Goal: Use online tool/utility: Use online tool/utility

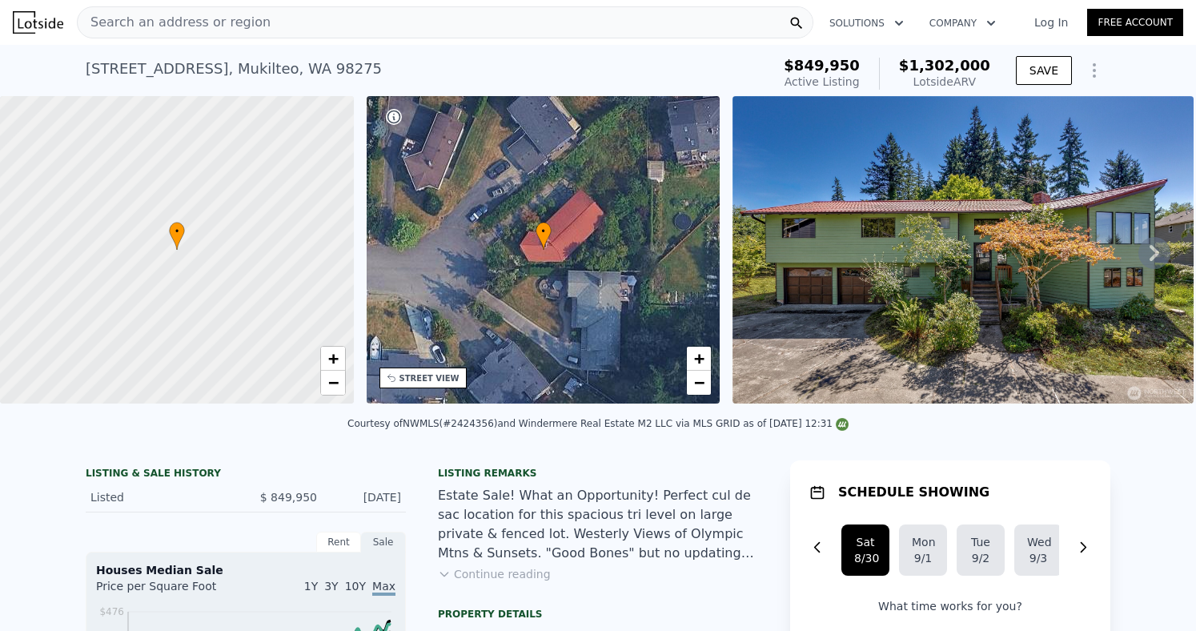
click at [280, 463] on div "LISTING & SALE HISTORY Listed $ 849,950 [DATE]" at bounding box center [246, 486] width 320 height 52
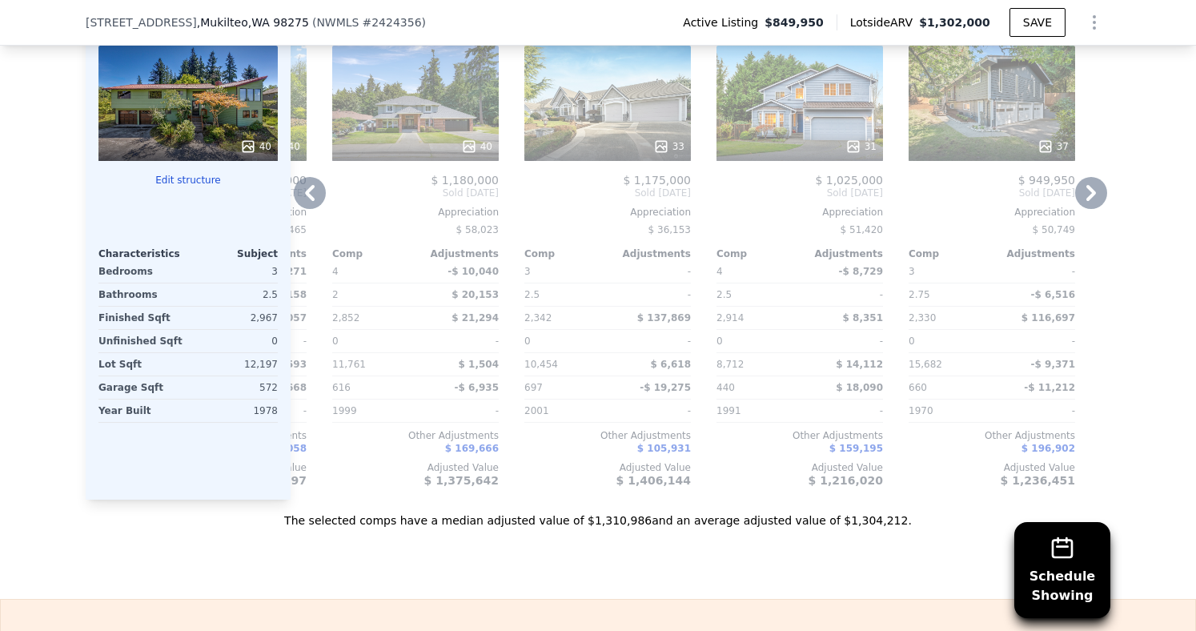
scroll to position [1976, 0]
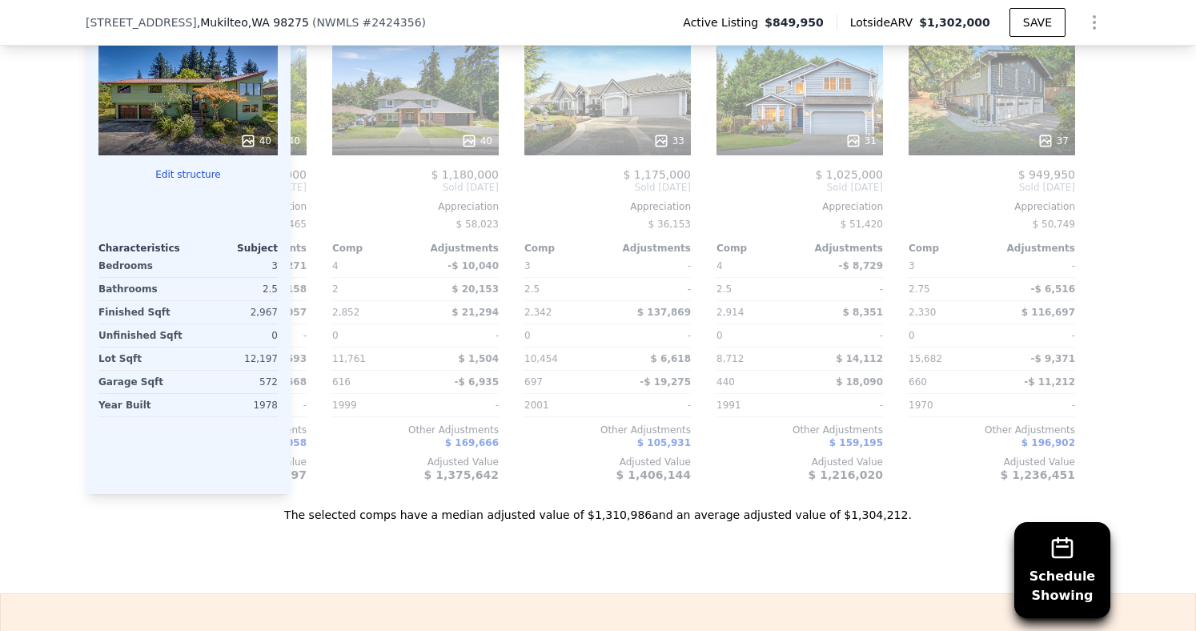
click at [8, 383] on div "Schedule Showing We found 12 sales that match your search Listings provided by …" at bounding box center [598, 63] width 1196 height 918
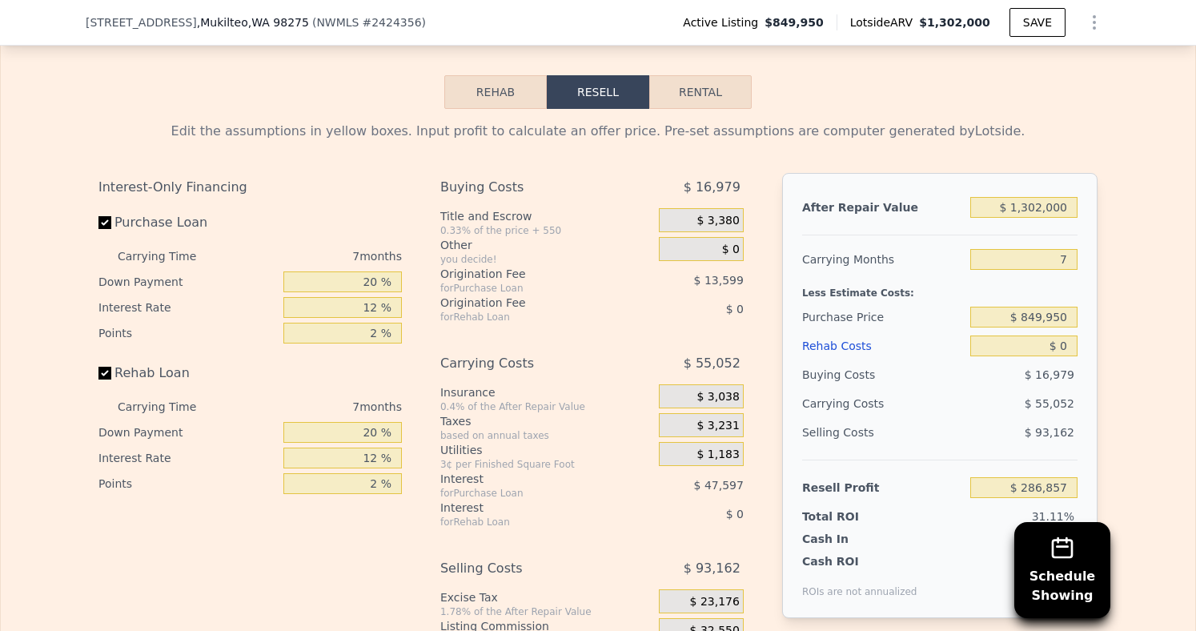
scroll to position [2562, 0]
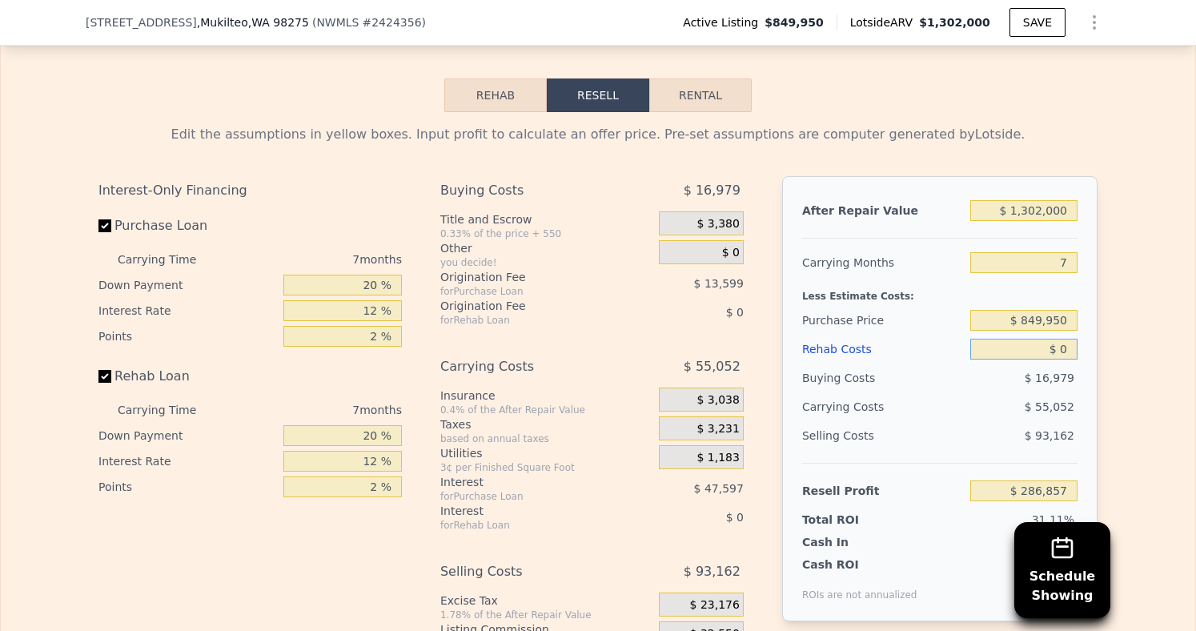
click at [1052, 356] on input "$ 0" at bounding box center [1024, 349] width 107 height 21
type input "$ 2"
type input "$ 286,855"
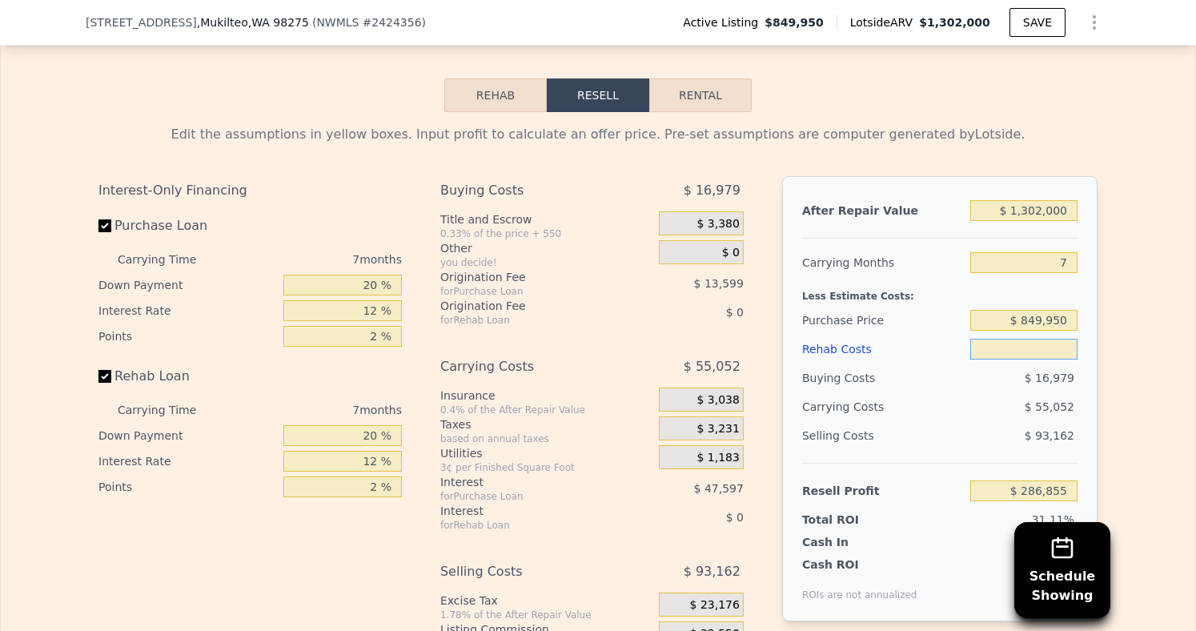
type input "$ 1"
type input "$ 286,856"
type input "$ 15"
type input "$ 286,842"
type input "$ 150"
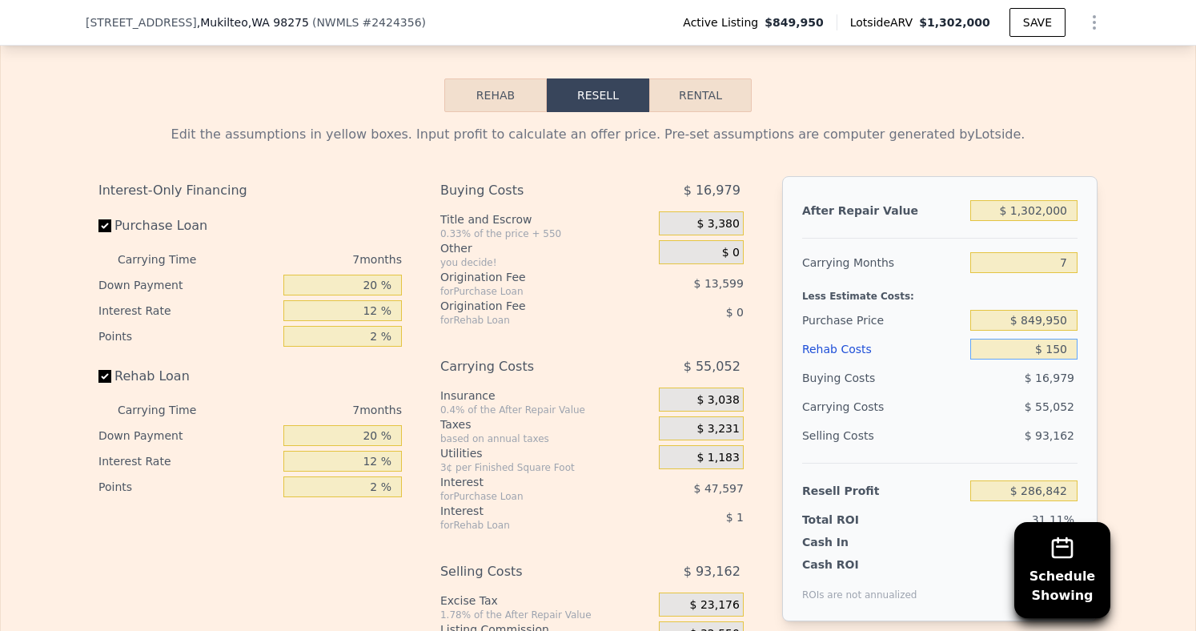
type input "$ 286,698"
type input "$ 1,500"
type input "$ 285,249"
type input "$ 15,000"
type input "$ 270,777"
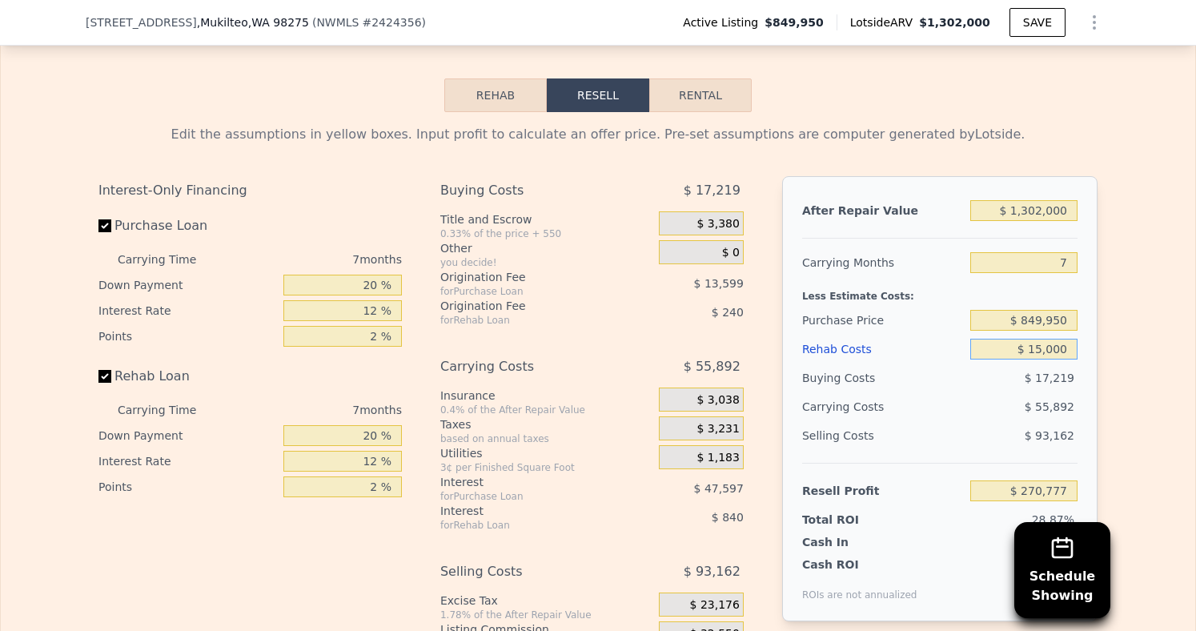
type input "$ 150,000"
type input "$ 126,057"
type input "$ 15,000"
type input "$ 270,777"
type input "$ 1,500"
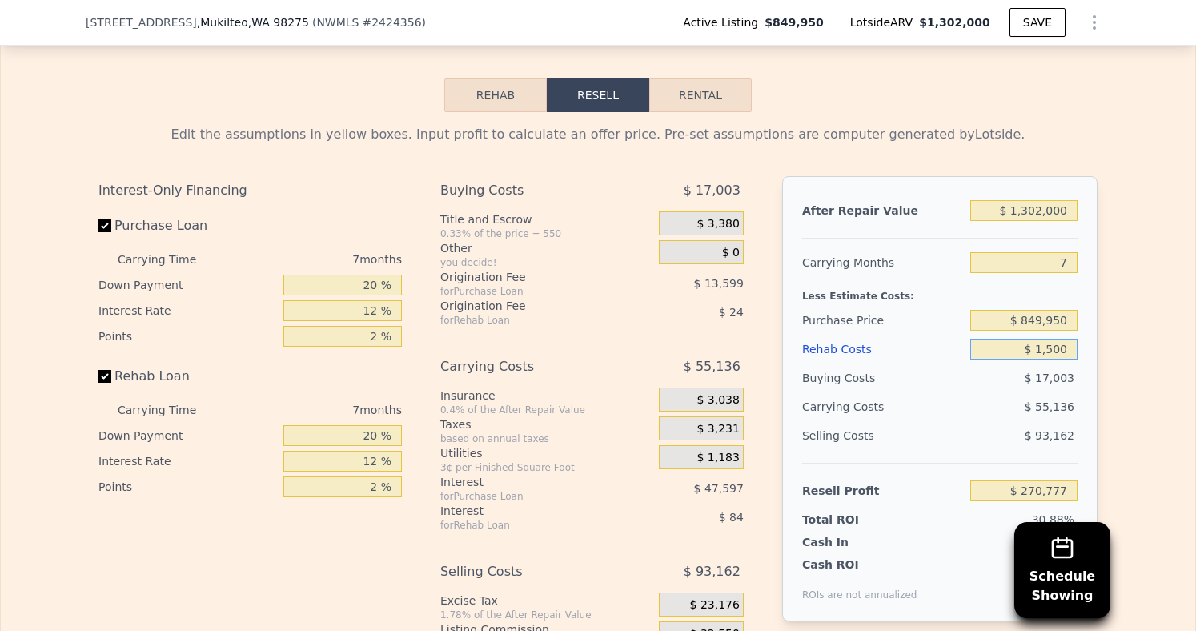
type input "$ 285,249"
type input "$ 150"
type input "$ 286,698"
type input "$ 15"
type input "$ 286,842"
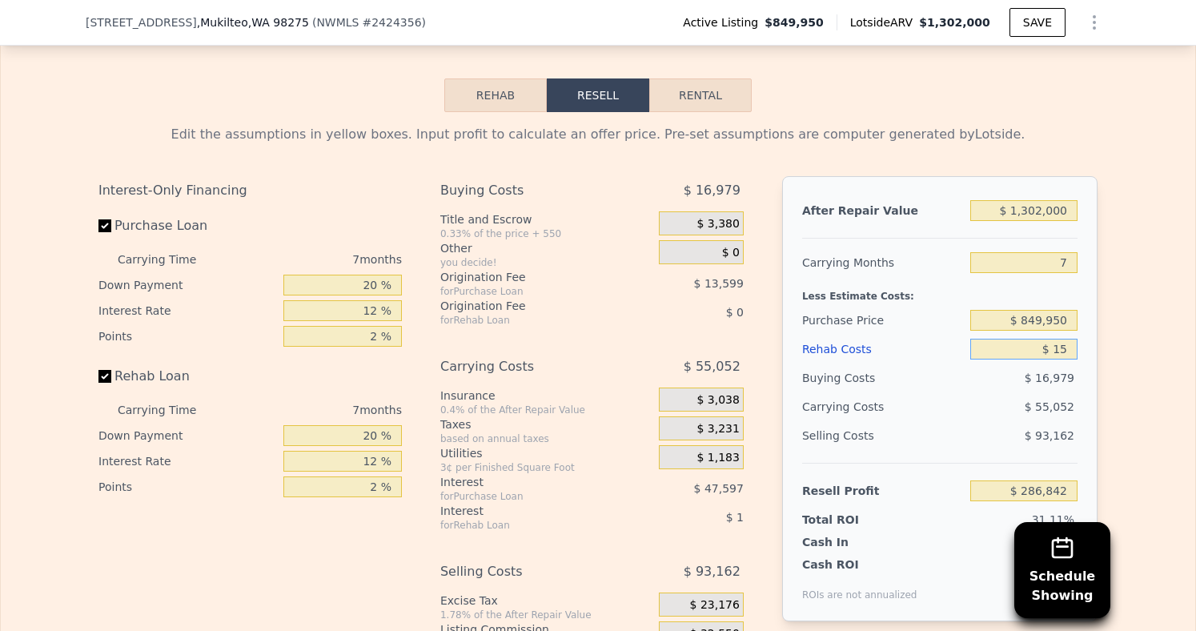
type input "$ 1"
type input "$ 286,856"
type input "$ 2"
type input "$ 286,855"
type input "$ 20"
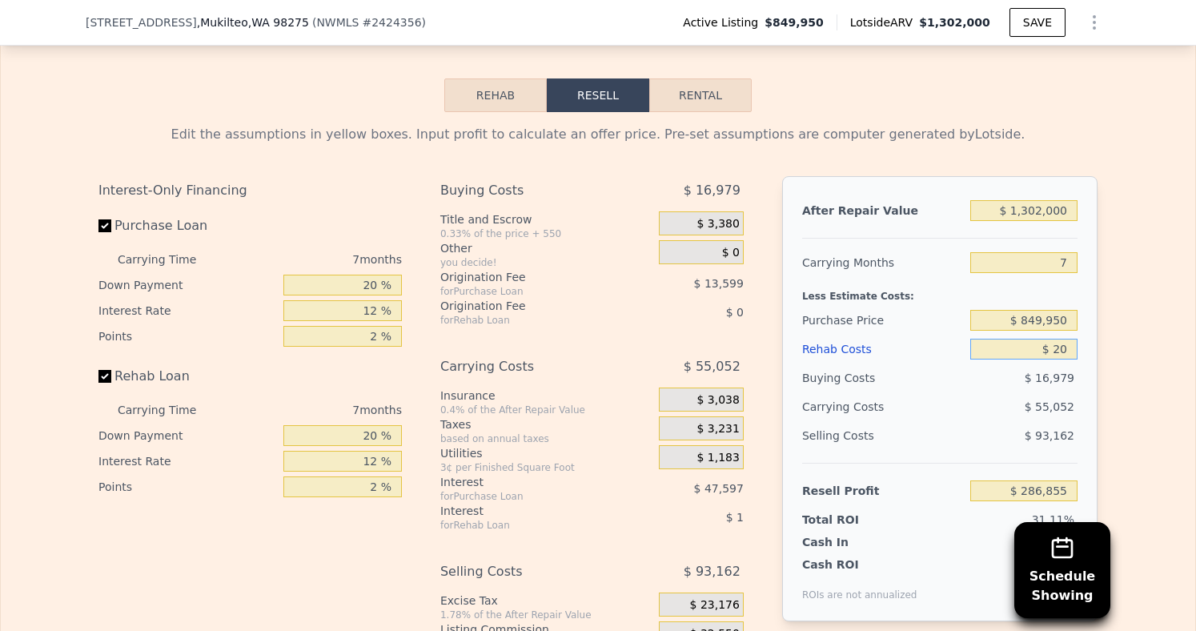
type input "$ 286,837"
type input "$ 200"
type input "$ 286,640"
type input "$ 2,000"
type input "$ 284,713"
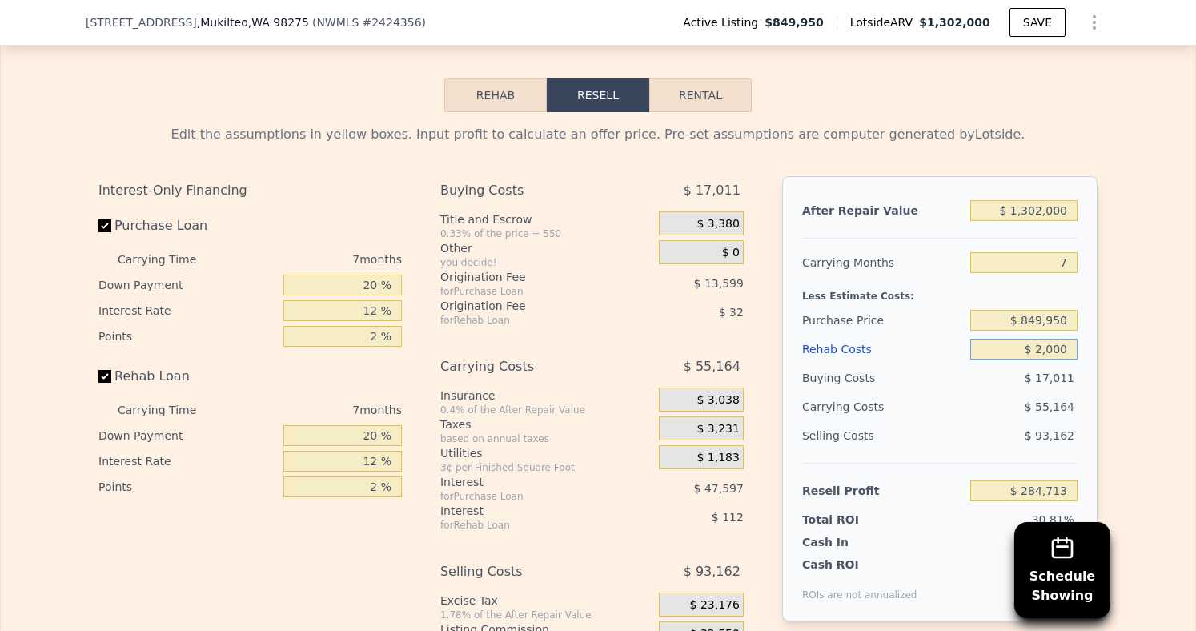
type input "$ 20,000"
type input "$ 265,417"
type input "$ 200,000"
type input "$ 72,457"
type input "$ 2,000,000"
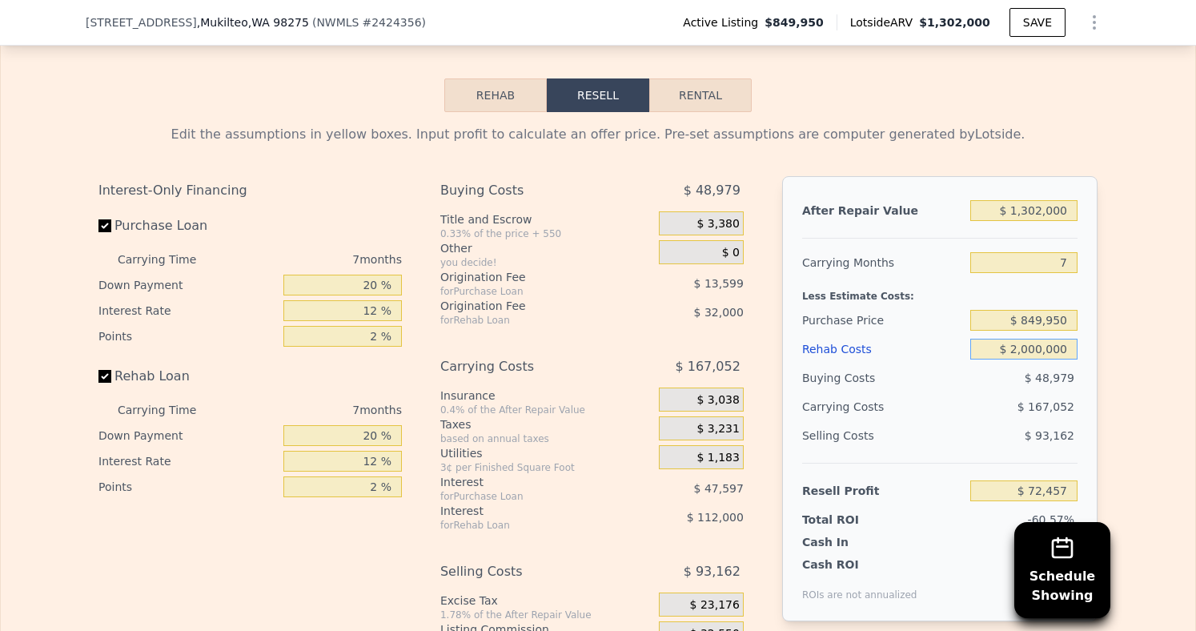
type input "-$ 1,857,143"
type input "$ 200,000"
type input "$ 72,457"
click at [954, 447] on div "Selling Costs" at bounding box center [883, 435] width 162 height 29
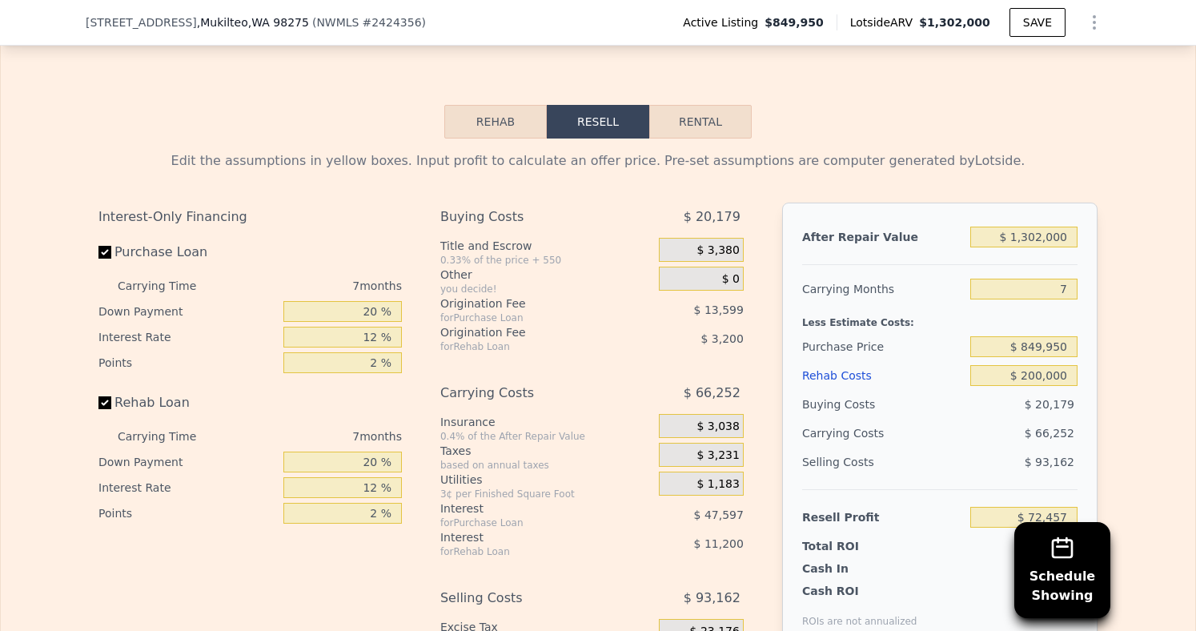
scroll to position [2530, 0]
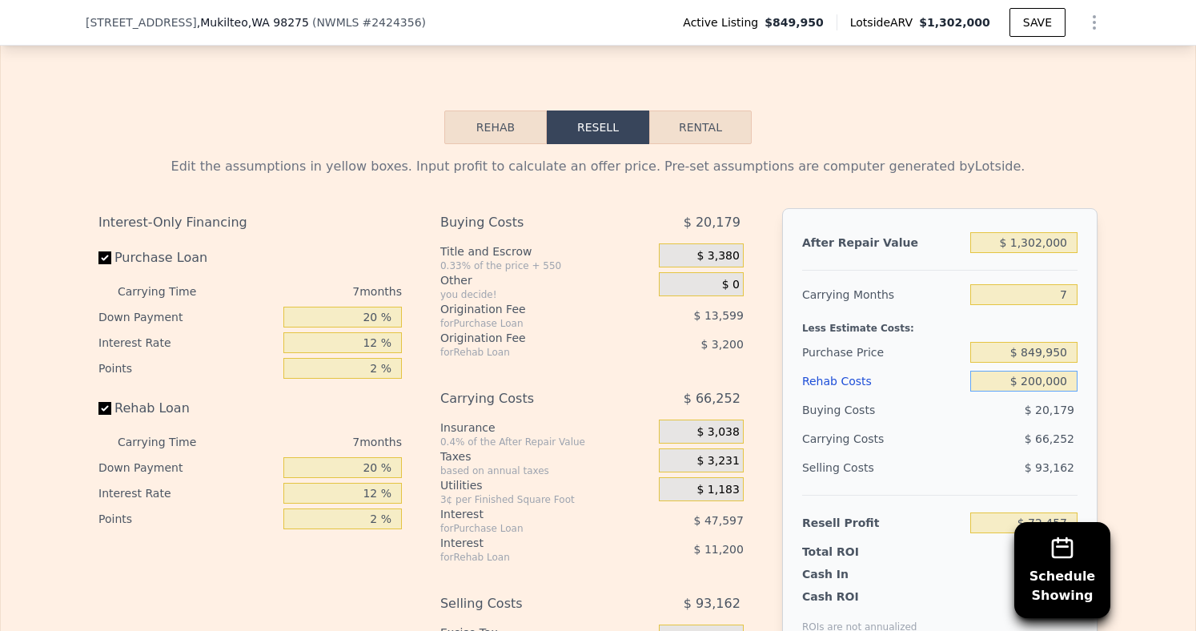
click at [1029, 378] on input "$ 200,000" at bounding box center [1024, 381] width 107 height 21
click at [1026, 378] on input "$ 200,000" at bounding box center [1024, 381] width 107 height 21
click at [1016, 376] on input "$ 200,000" at bounding box center [1024, 381] width 107 height 21
click at [1012, 380] on input "$ 200,000" at bounding box center [1024, 381] width 107 height 21
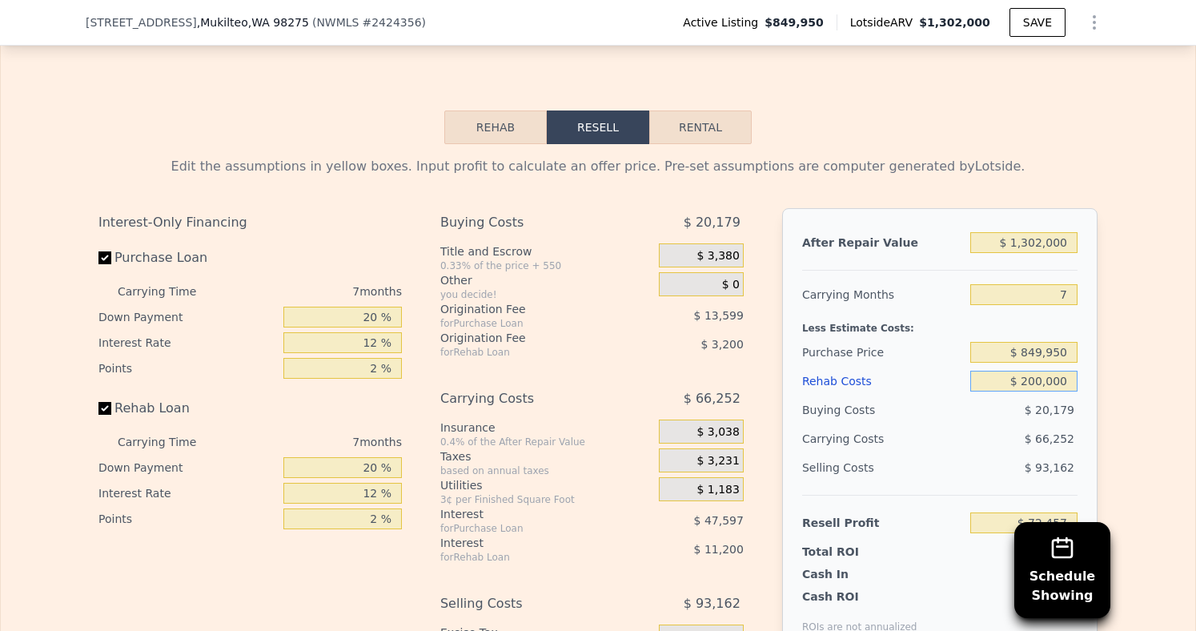
click at [1012, 380] on input "$ 200,000" at bounding box center [1024, 381] width 107 height 21
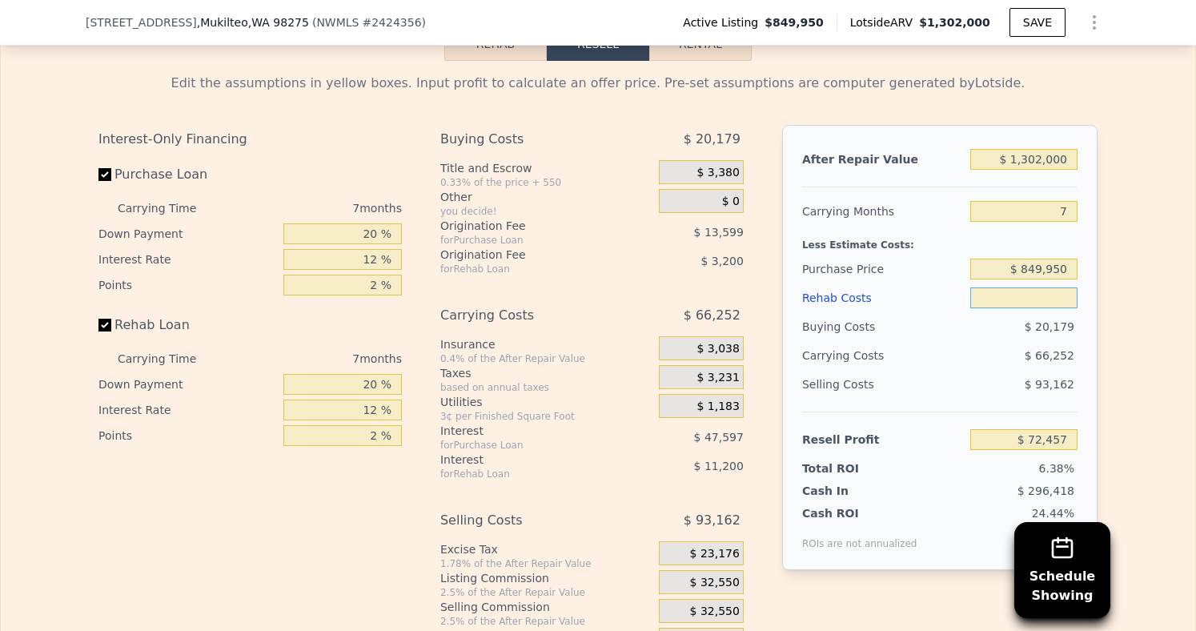
scroll to position [2615, 0]
click at [1012, 380] on div "$ 93,162" at bounding box center [1025, 382] width 108 height 29
click at [1030, 299] on input "text" at bounding box center [1024, 296] width 107 height 21
type input "$ 2"
type input "$ 286,855"
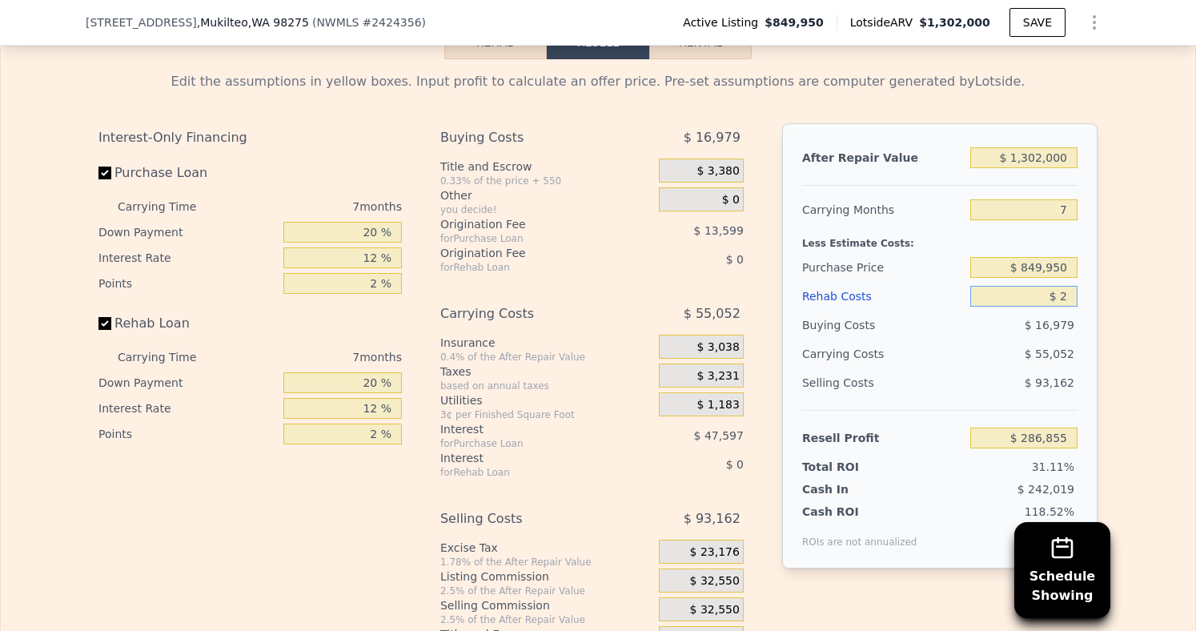
type input "$ 20"
type input "$ 286,837"
type input "$ 200"
type input "$ 286,640"
type input "$ 2,000"
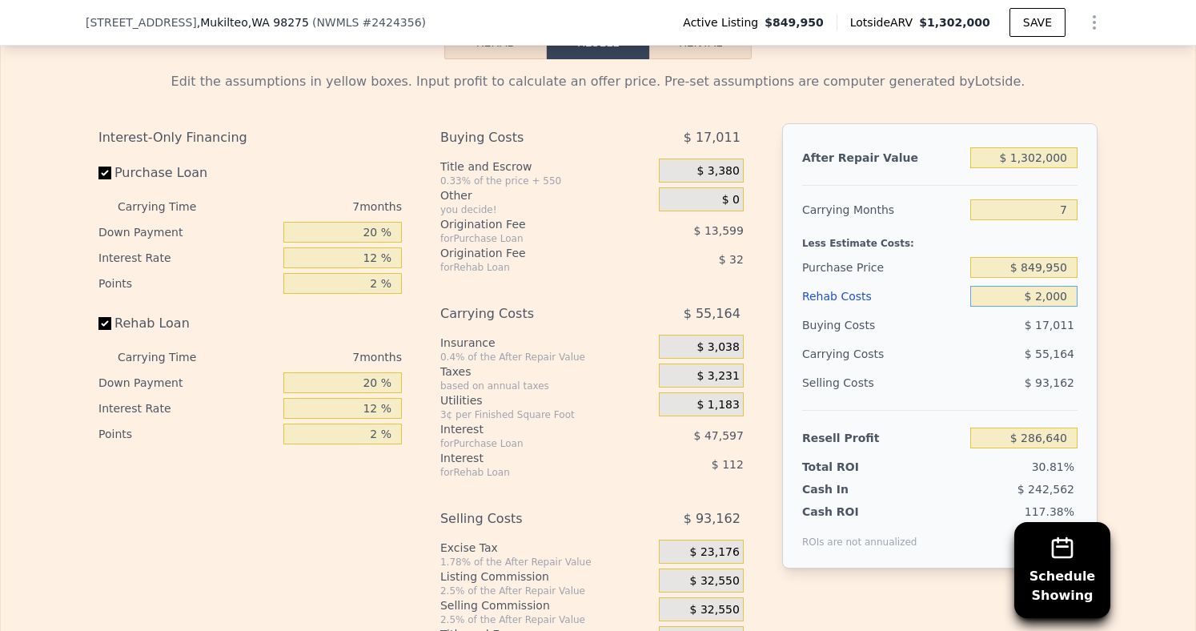
type input "$ 284,713"
type input "$ 20,000"
type input "$ 265,417"
type input "$ 200,000"
type input "$ 72,457"
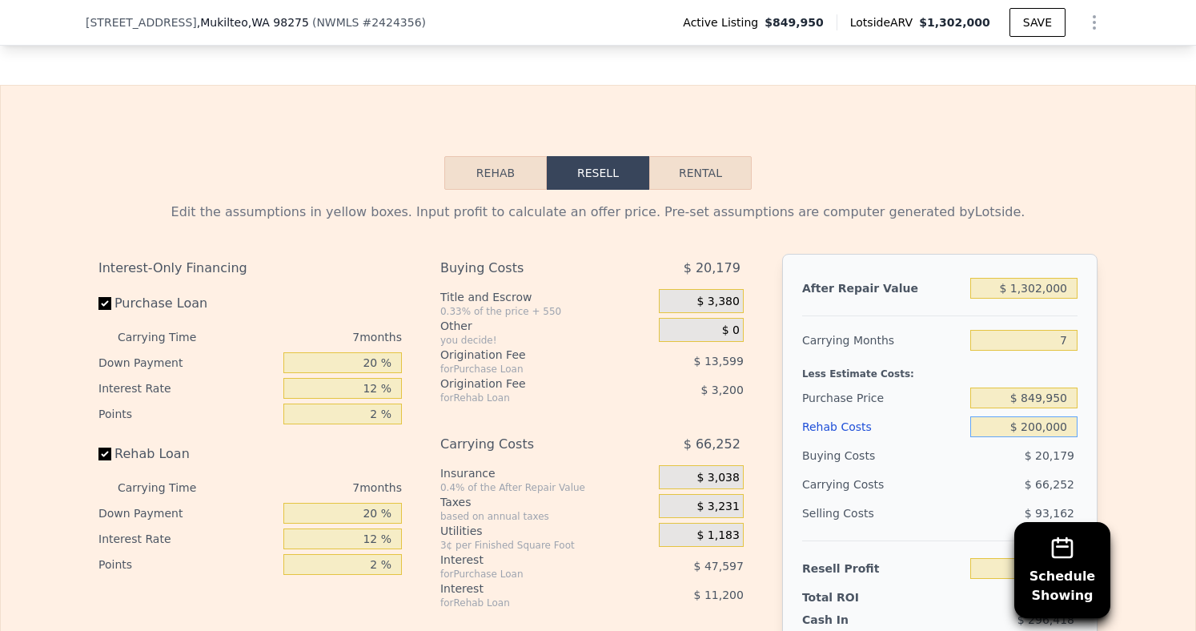
scroll to position [2492, 0]
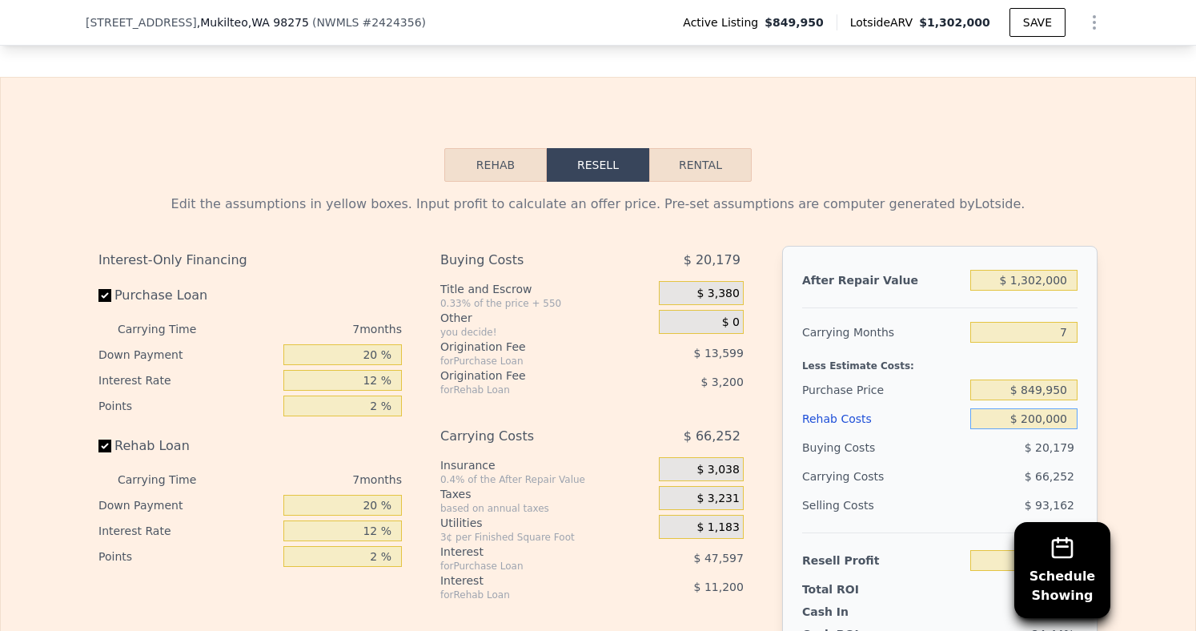
click at [499, 168] on button "Rehab" at bounding box center [495, 165] width 102 height 34
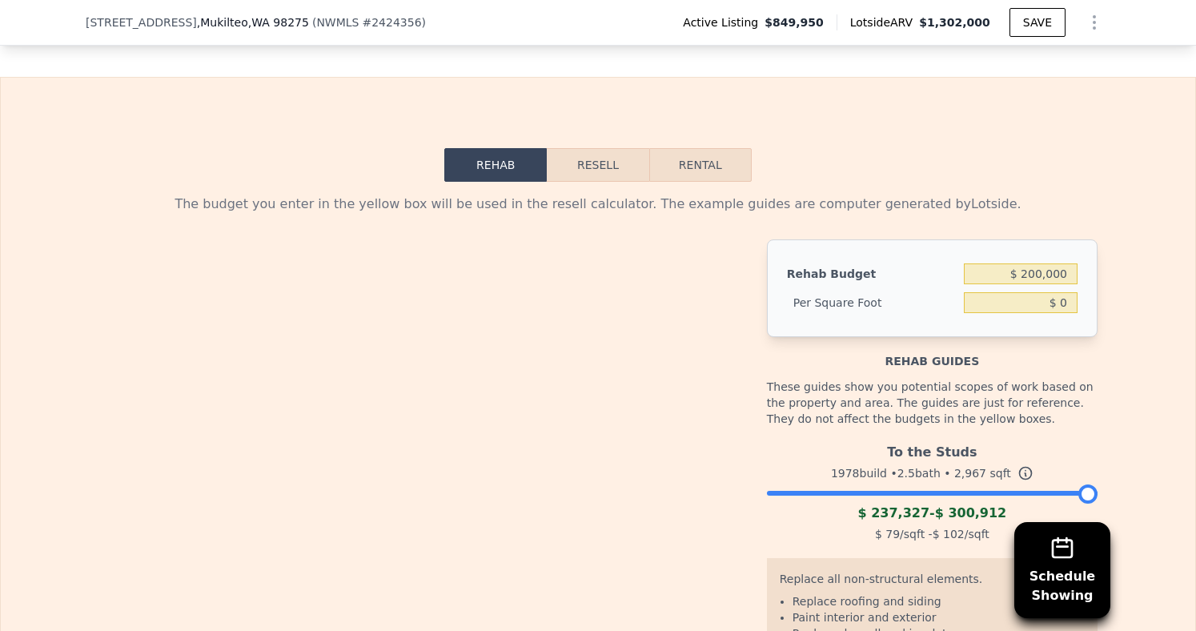
type input "$ 67.41"
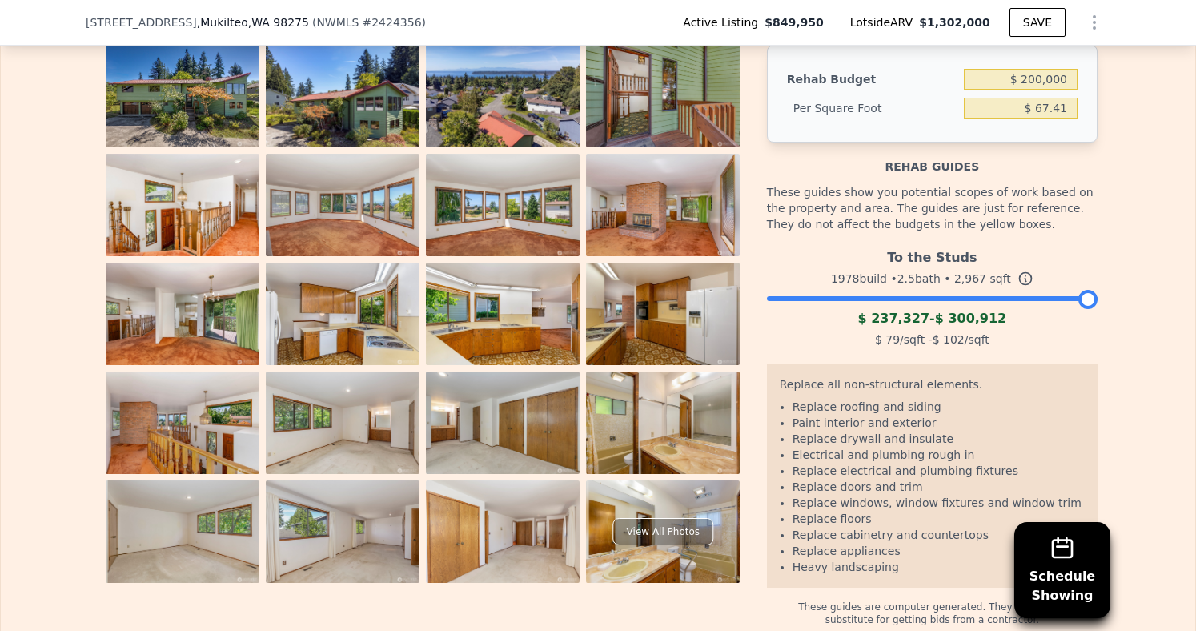
scroll to position [2684, 0]
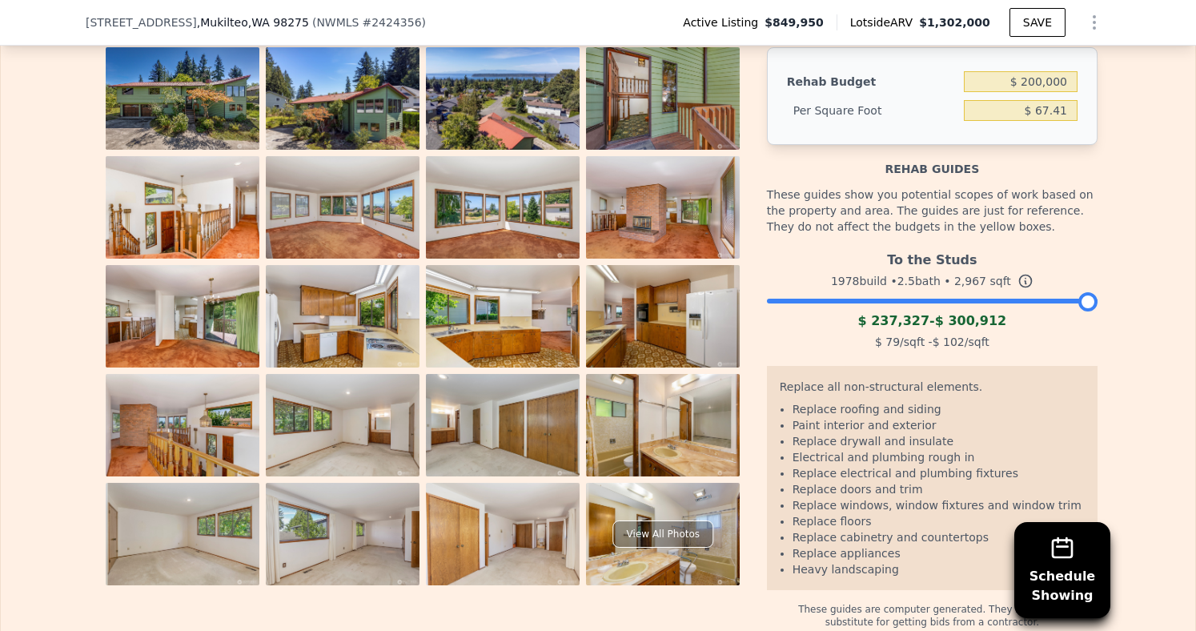
drag, startPoint x: 1083, startPoint y: 303, endPoint x: 1128, endPoint y: 296, distance: 46.2
click at [1128, 297] on div "The budget you enter in the yellow box will be used in the resell calculator. T…" at bounding box center [598, 309] width 1195 height 639
click at [1144, 260] on div "The budget you enter in the yellow box will be used in the resell calculator. T…" at bounding box center [598, 309] width 1195 height 639
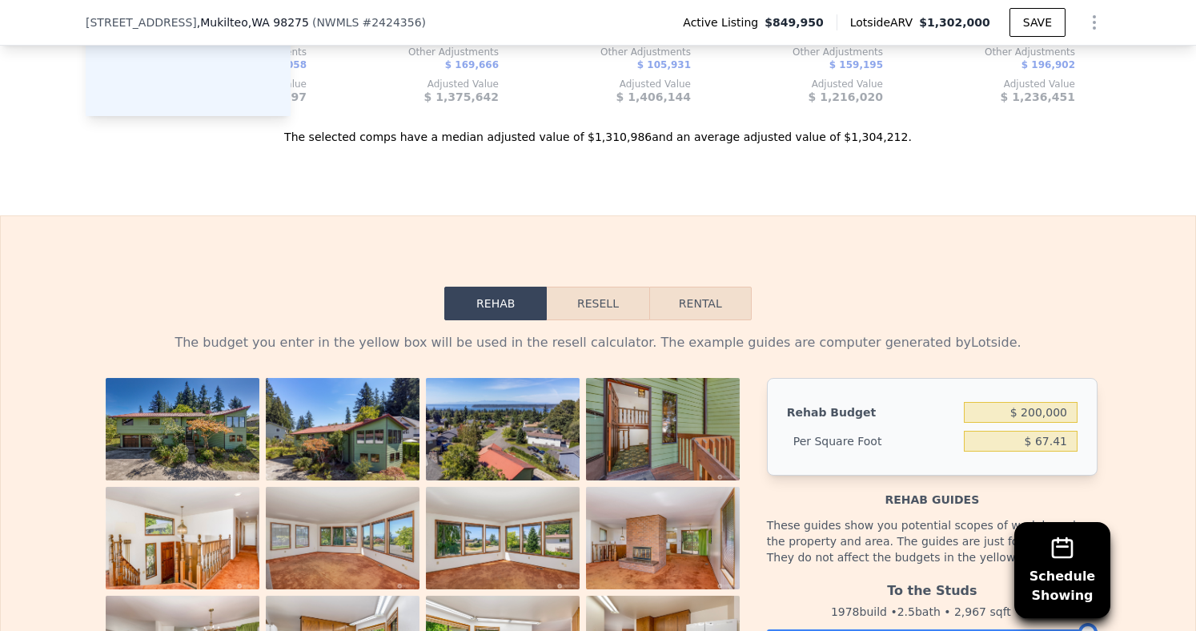
scroll to position [2354, 0]
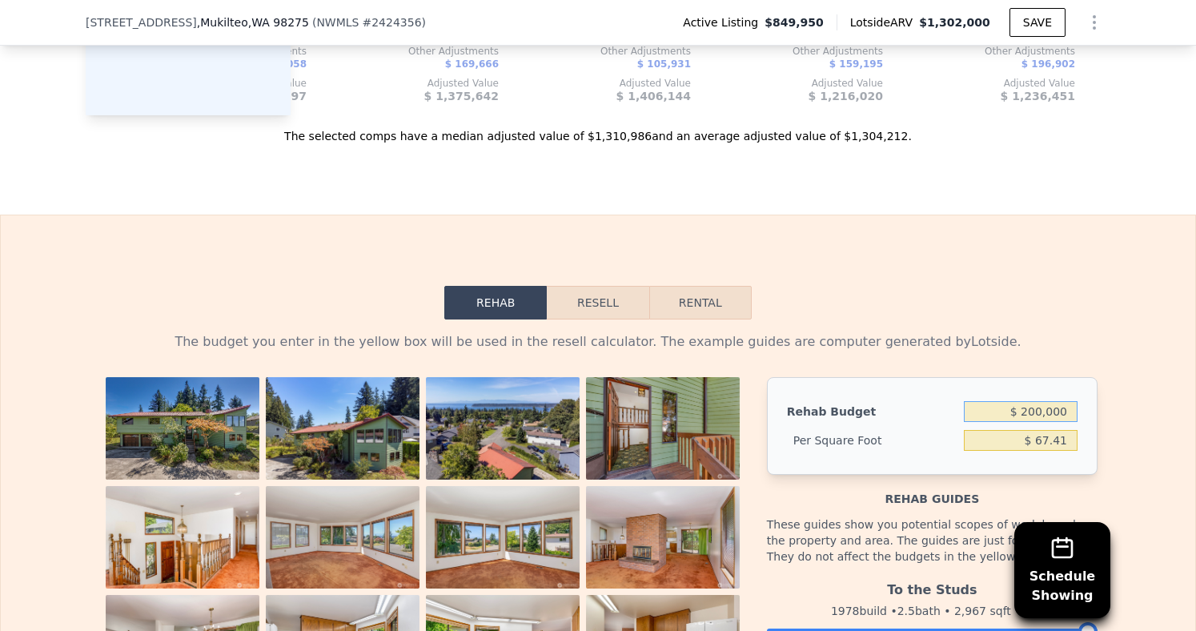
click at [1031, 414] on input "$ 200,000" at bounding box center [1021, 411] width 114 height 21
click at [912, 475] on div "Rehab guides" at bounding box center [932, 491] width 331 height 32
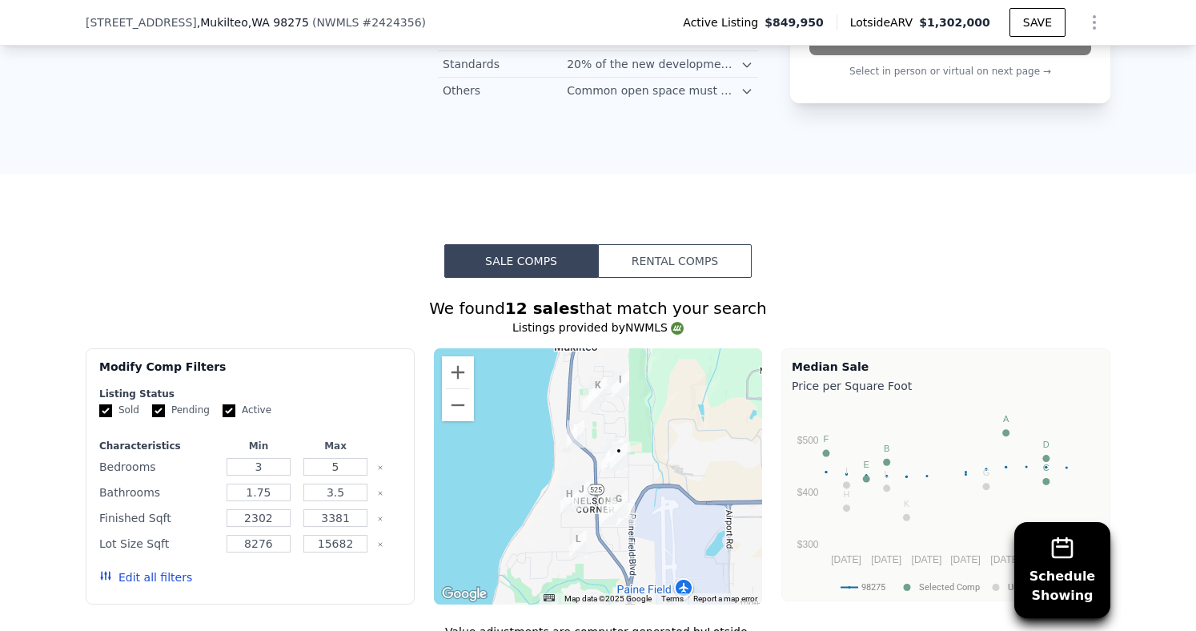
scroll to position [1300, 0]
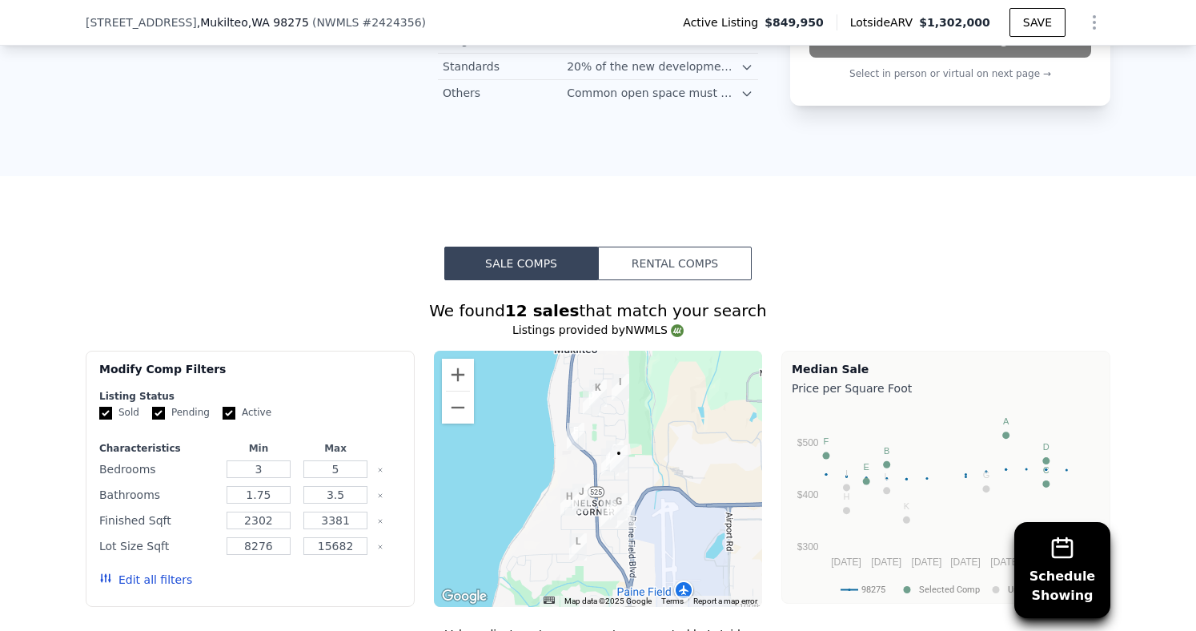
click at [617, 259] on button "Rental Comps" at bounding box center [675, 264] width 154 height 34
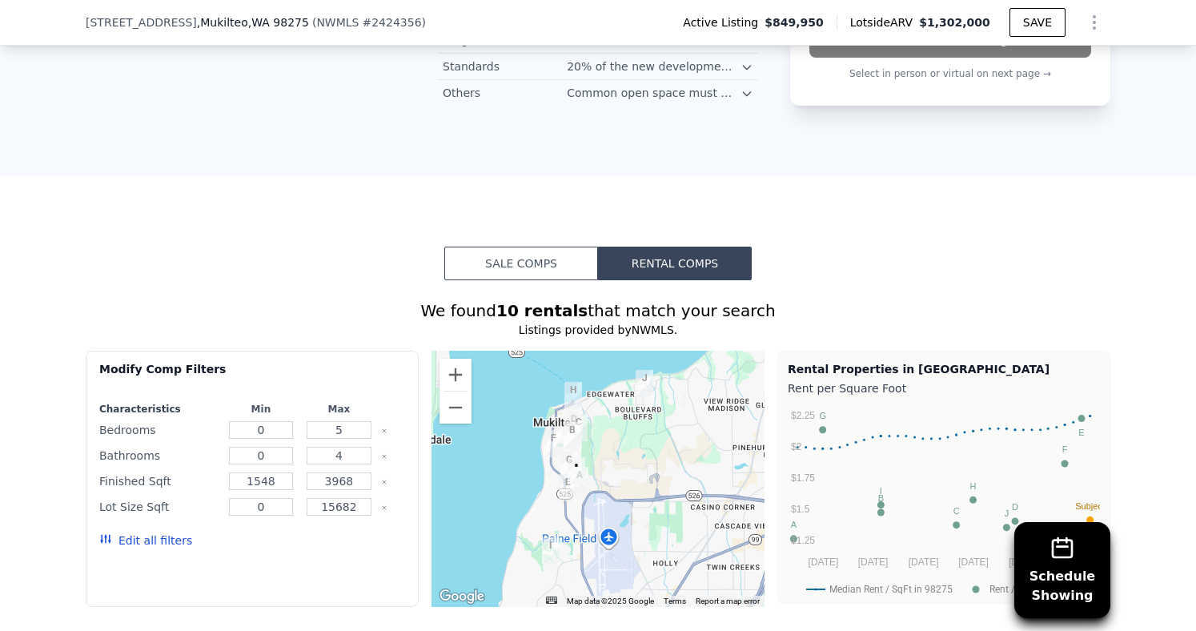
click at [545, 262] on button "Sale Comps" at bounding box center [521, 264] width 154 height 34
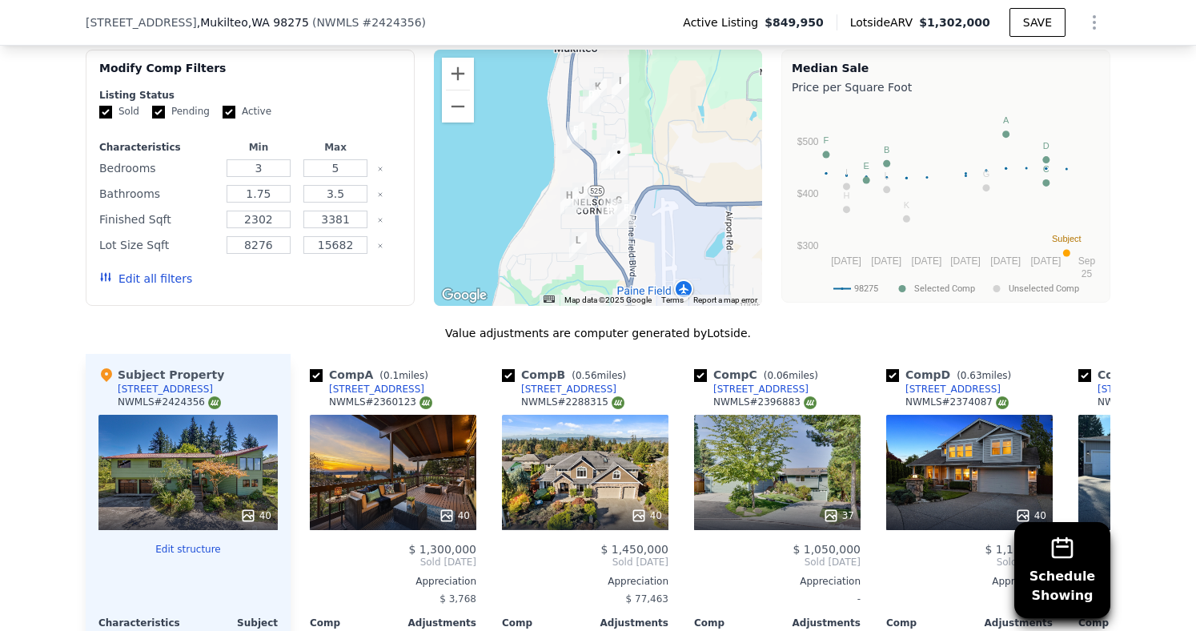
scroll to position [1629, 0]
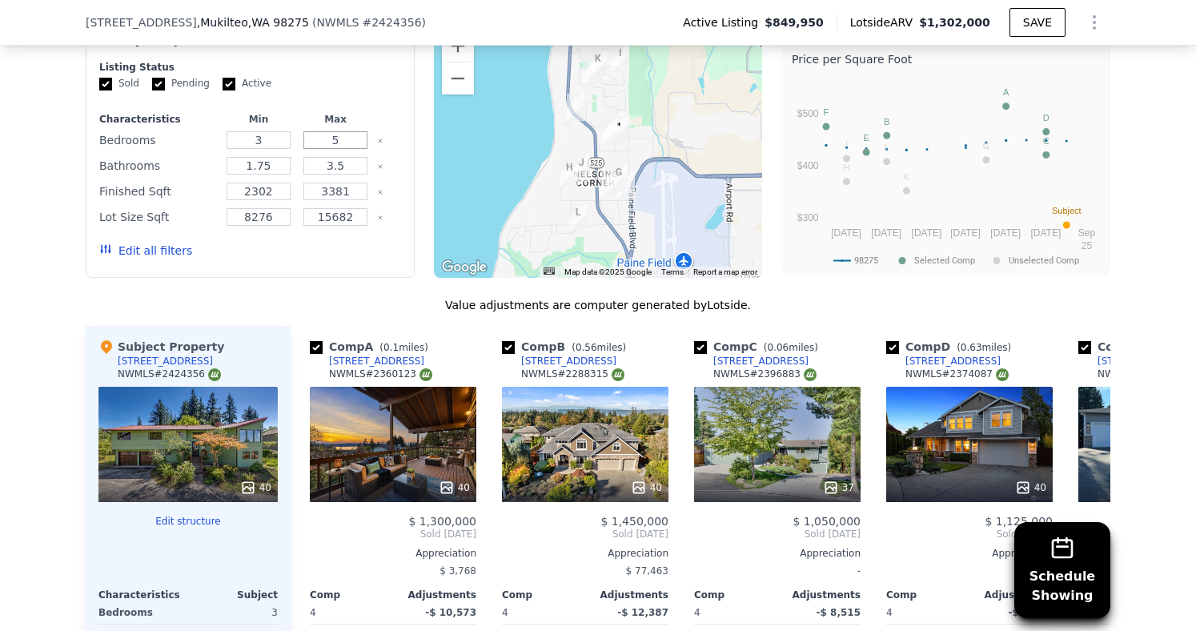
click at [351, 143] on input "5" at bounding box center [334, 140] width 63 height 18
type input "3"
click at [348, 247] on button "Update Search" at bounding box center [339, 250] width 121 height 22
checkbox input "false"
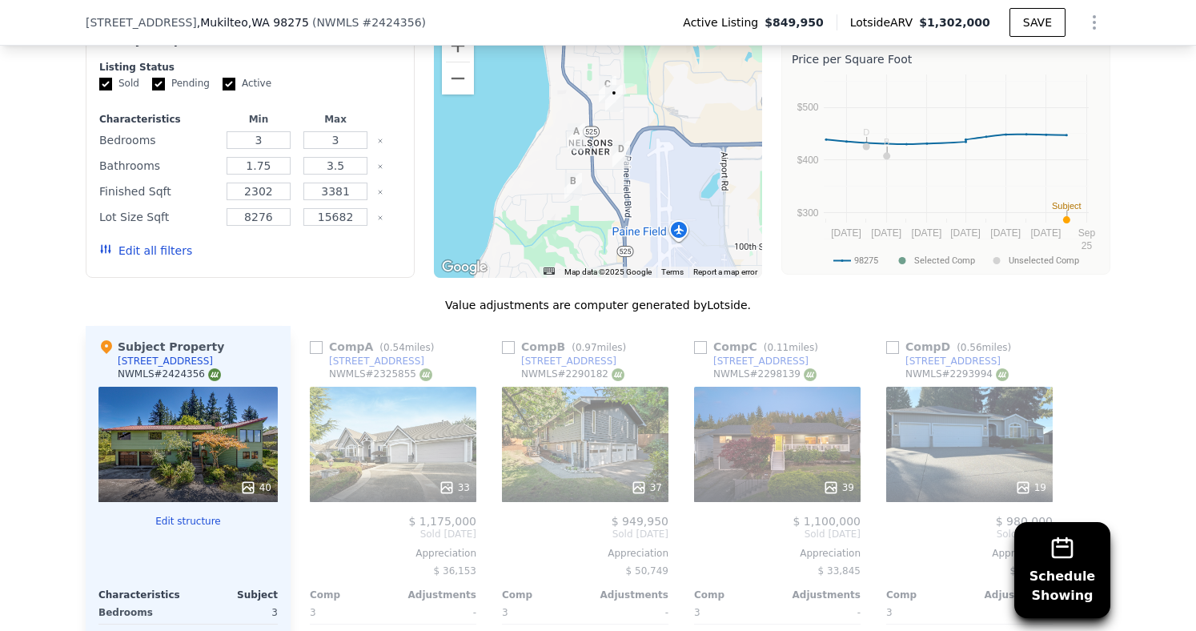
click at [575, 131] on img "8405 Smugglers Cove Ln SW" at bounding box center [577, 136] width 18 height 27
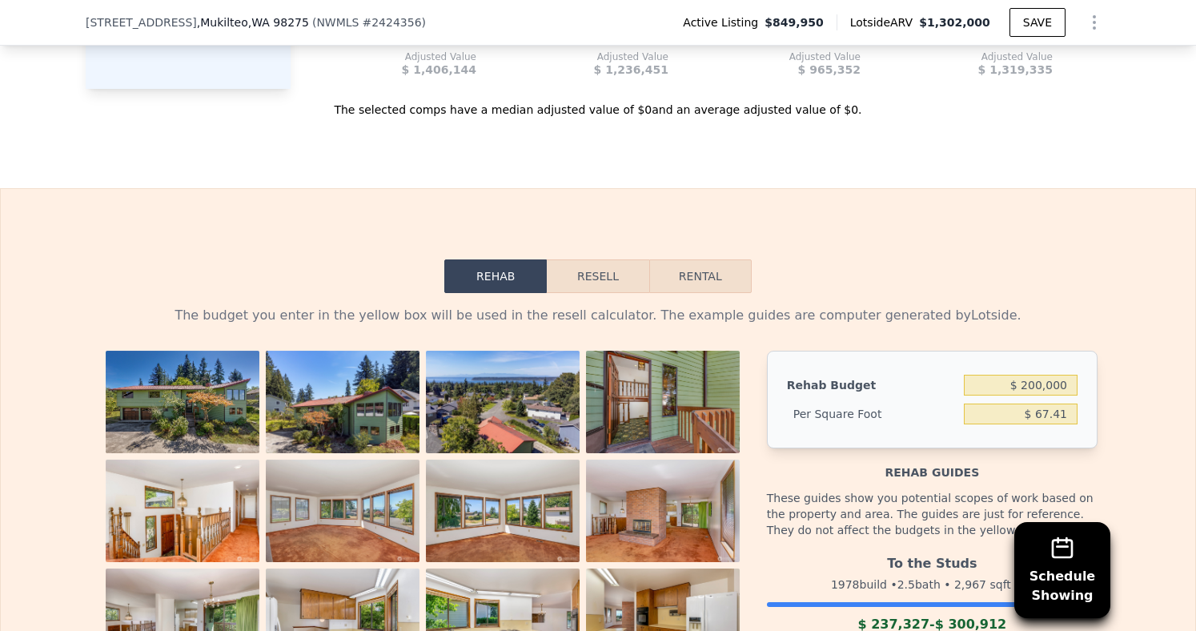
scroll to position [2379, 0]
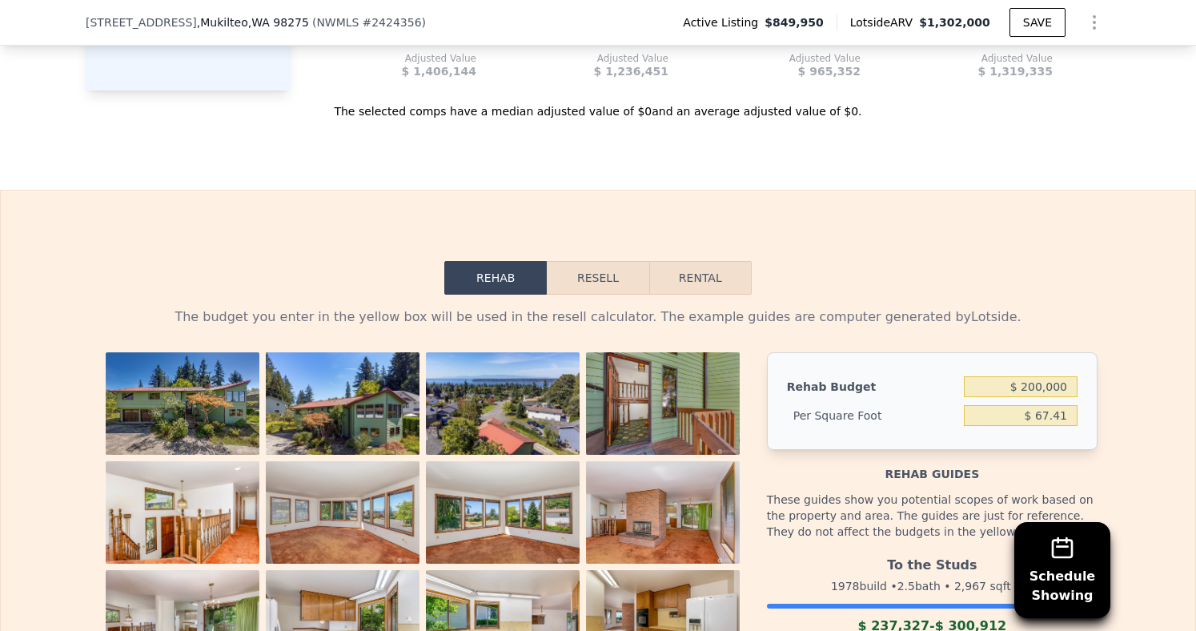
click at [577, 259] on div "Rehab Resell Rental The budget you enter in the yellow box will be used in the …" at bounding box center [598, 597] width 1196 height 815
click at [580, 264] on button "Resell" at bounding box center [598, 278] width 102 height 34
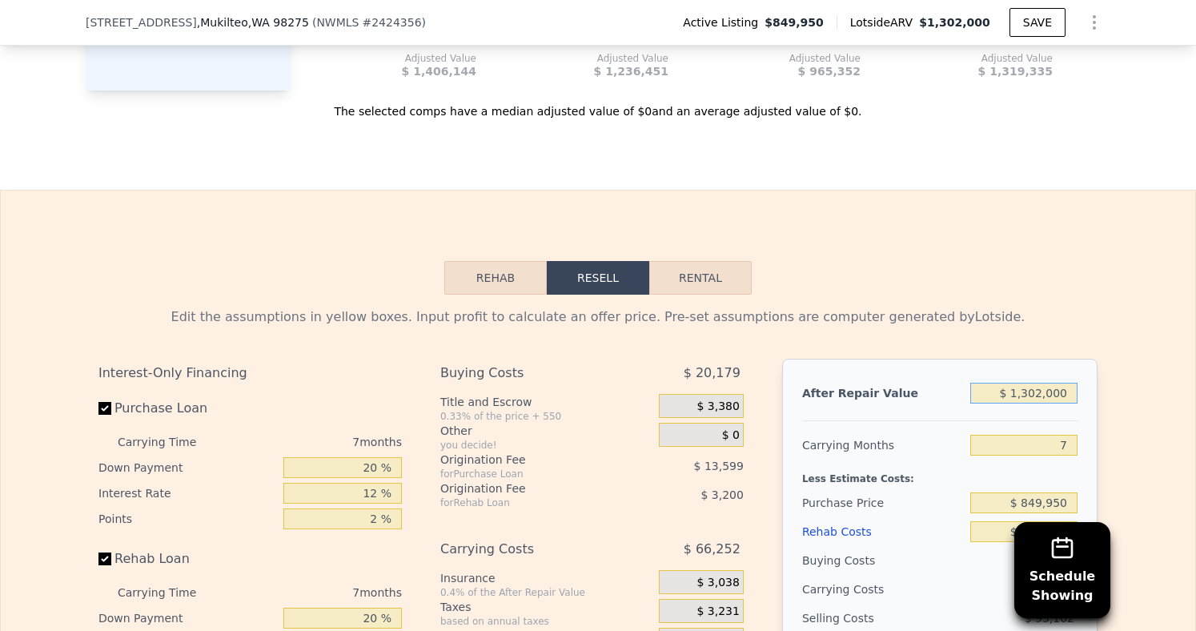
click at [1042, 388] on input "$ 1,302,000" at bounding box center [1024, 393] width 107 height 21
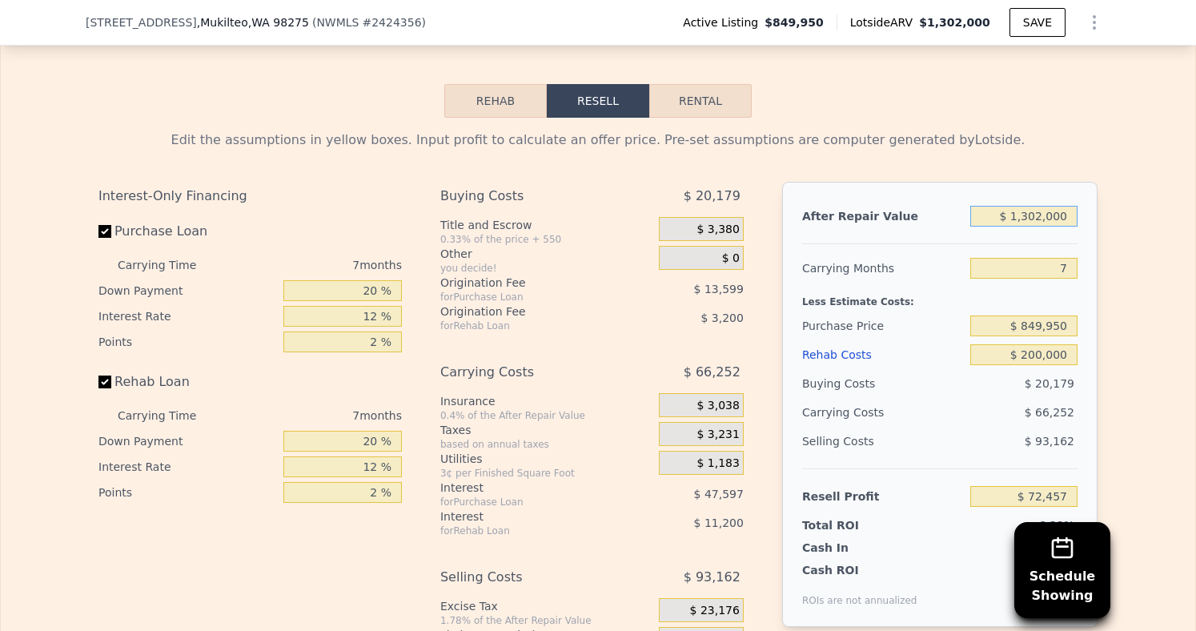
scroll to position [2555, 0]
click at [1026, 324] on input "$ 849,950" at bounding box center [1024, 326] width 107 height 21
type input "$ 775,000"
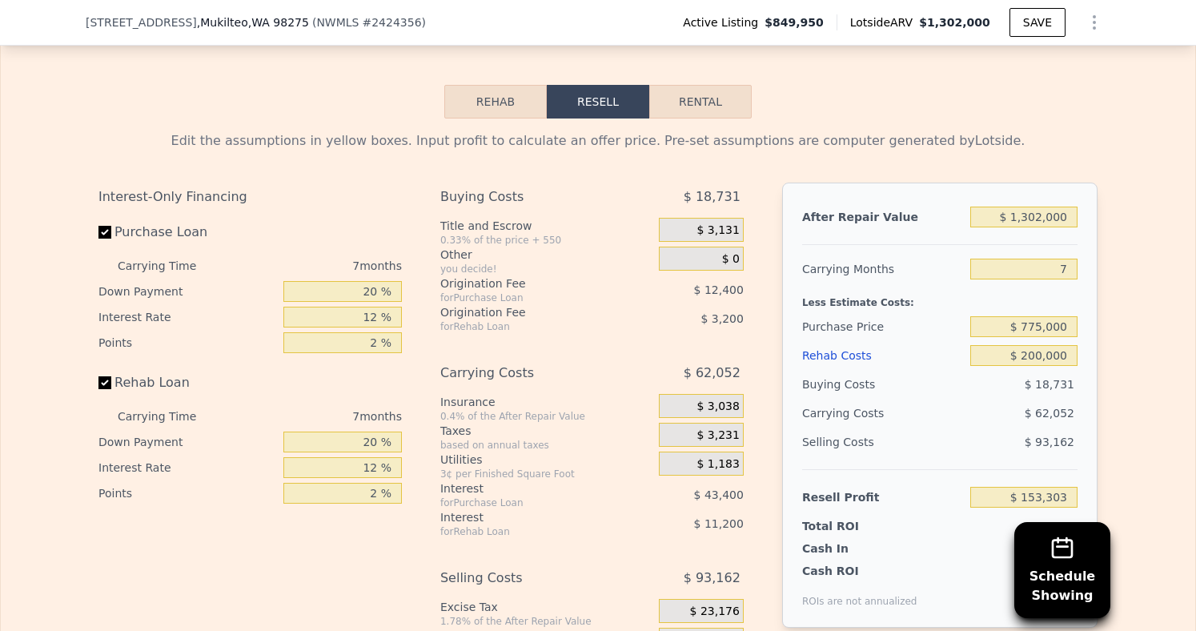
click at [1007, 452] on div "$ 93,162" at bounding box center [1025, 442] width 108 height 29
type input "$ 153,055"
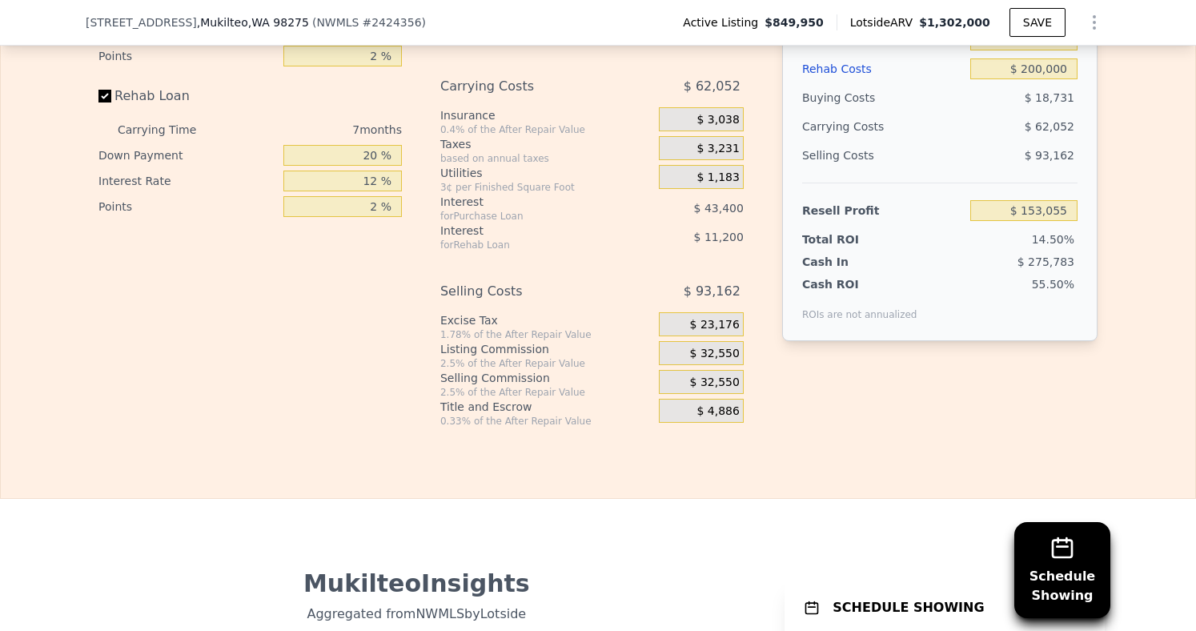
scroll to position [2674, 0]
